Goal: Feedback & Contribution: Leave review/rating

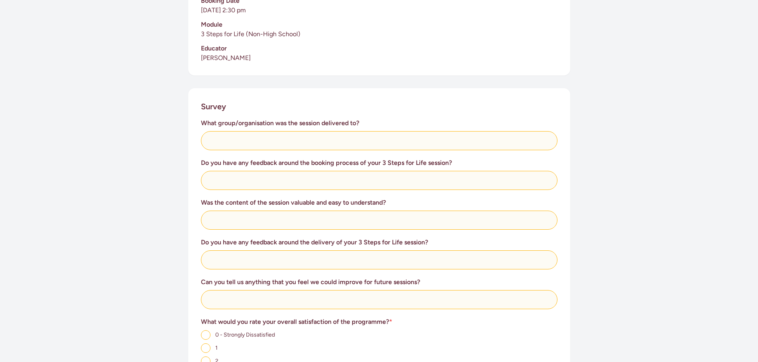
scroll to position [239, 0]
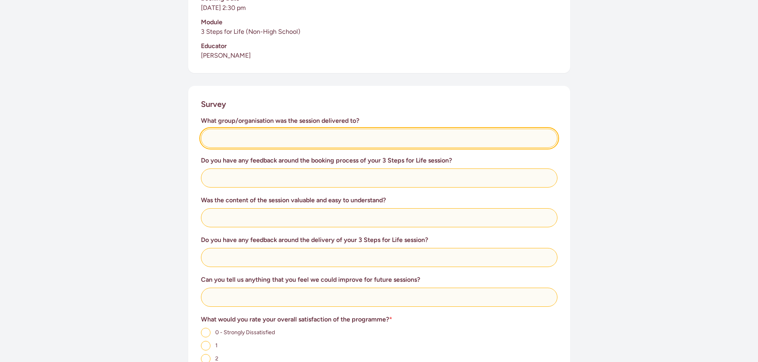
click at [232, 140] on input "text" at bounding box center [379, 138] width 357 height 19
type input "NZMCA Waikato Members"
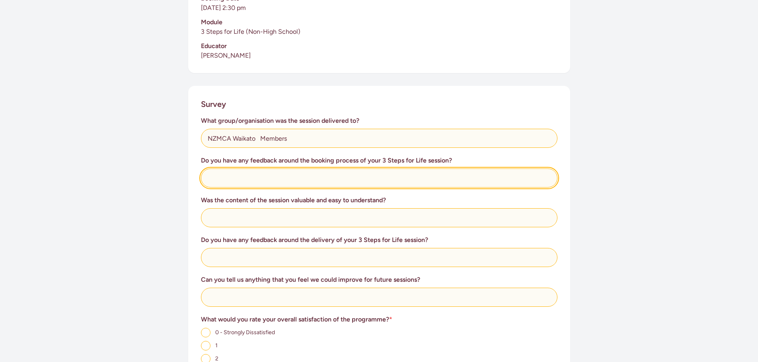
click at [225, 179] on input "text" at bounding box center [379, 178] width 357 height 19
type input "All good and efficient"
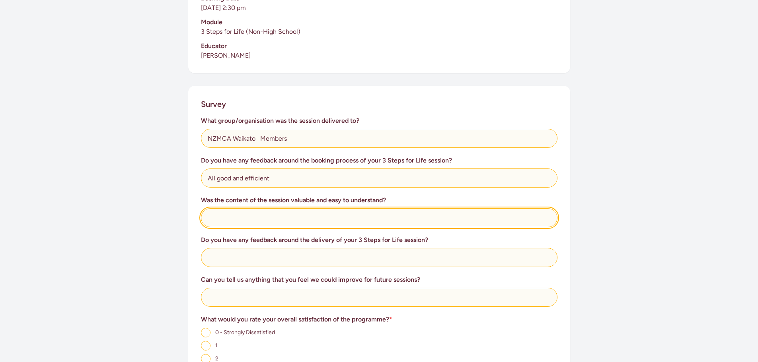
click at [225, 217] on input "text" at bounding box center [379, 217] width 357 height 19
click at [291, 218] on input "Yes , very much so. Jack and jabcob" at bounding box center [379, 217] width 357 height 19
click at [325, 217] on input "Yes , very much so. Jack and Jabcob" at bounding box center [379, 217] width 357 height 19
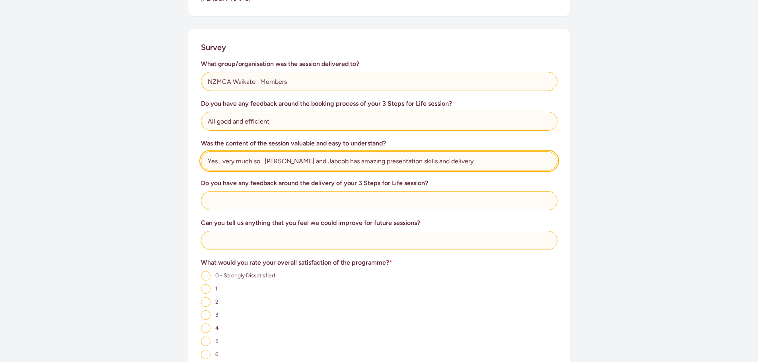
scroll to position [318, 0]
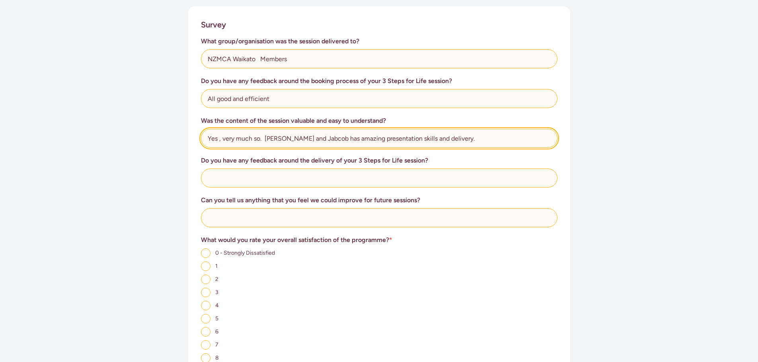
type input "Yes , very much so. [PERSON_NAME] and Jabcob has amazing presentation skills an…"
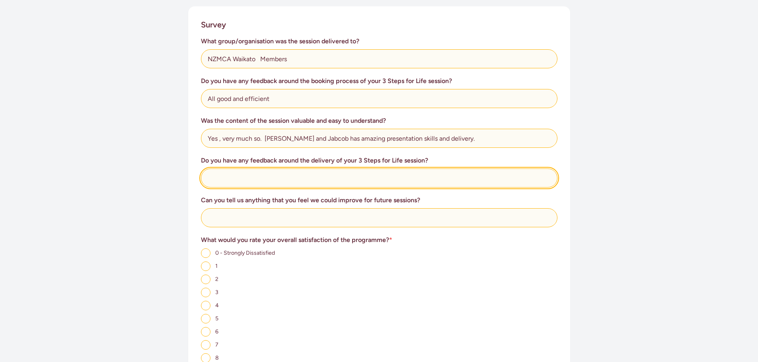
click at [239, 180] on input "text" at bounding box center [379, 178] width 357 height 19
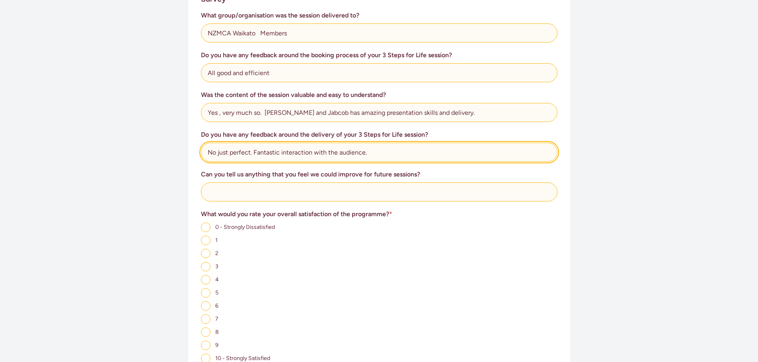
scroll to position [358, 0]
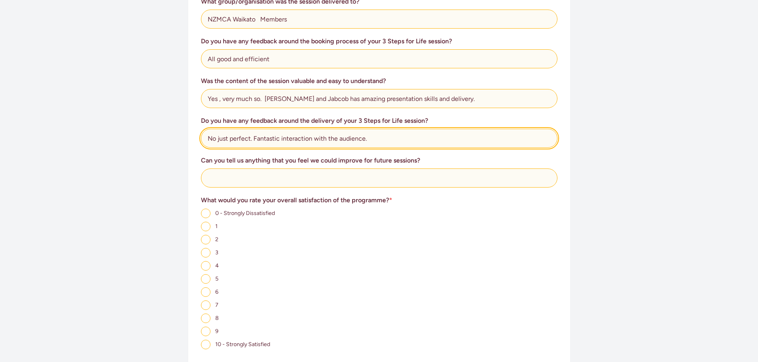
type input "No just perfect. Fantastic interaction with the audience."
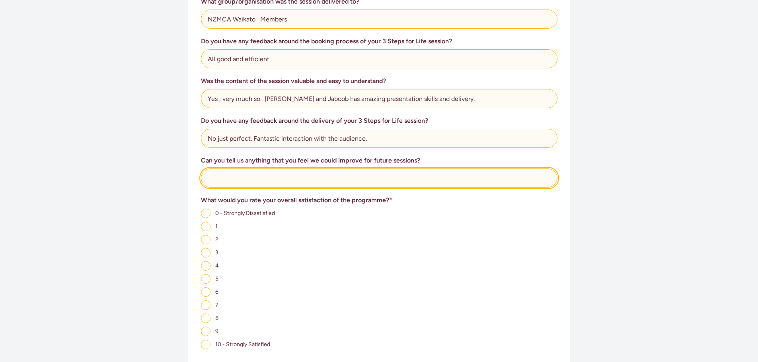
click at [221, 178] on input "text" at bounding box center [379, 178] width 357 height 19
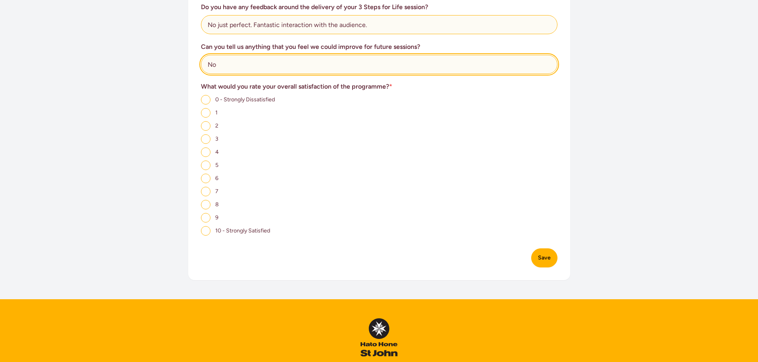
scroll to position [477, 0]
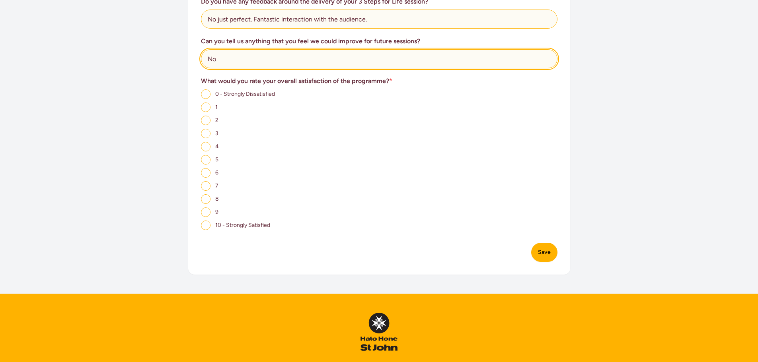
type input "No"
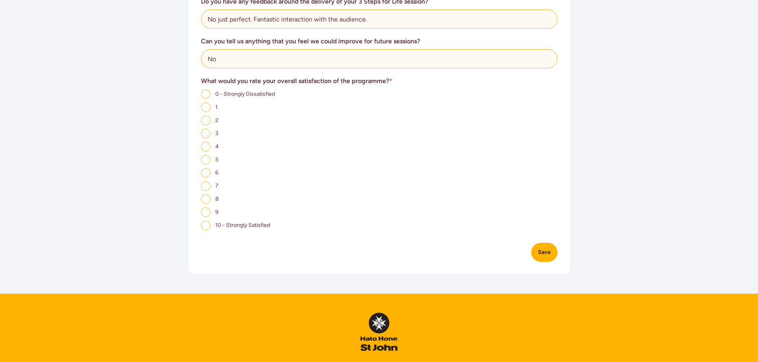
click at [206, 225] on input "10 - Strongly Satisfied" at bounding box center [206, 226] width 10 height 10
radio input "true"
click at [542, 254] on button "Save" at bounding box center [544, 252] width 26 height 19
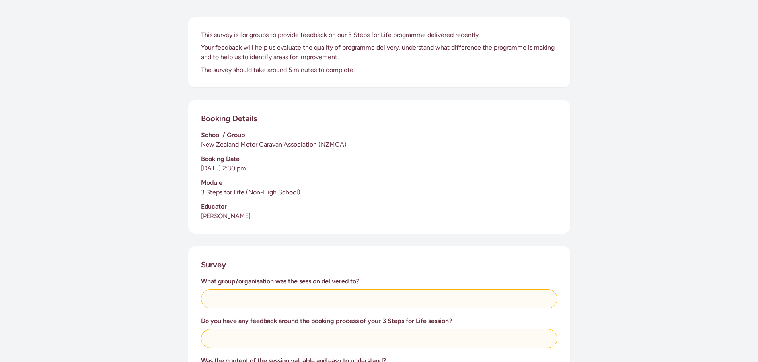
scroll to position [7, 0]
